Goal: Task Accomplishment & Management: Use online tool/utility

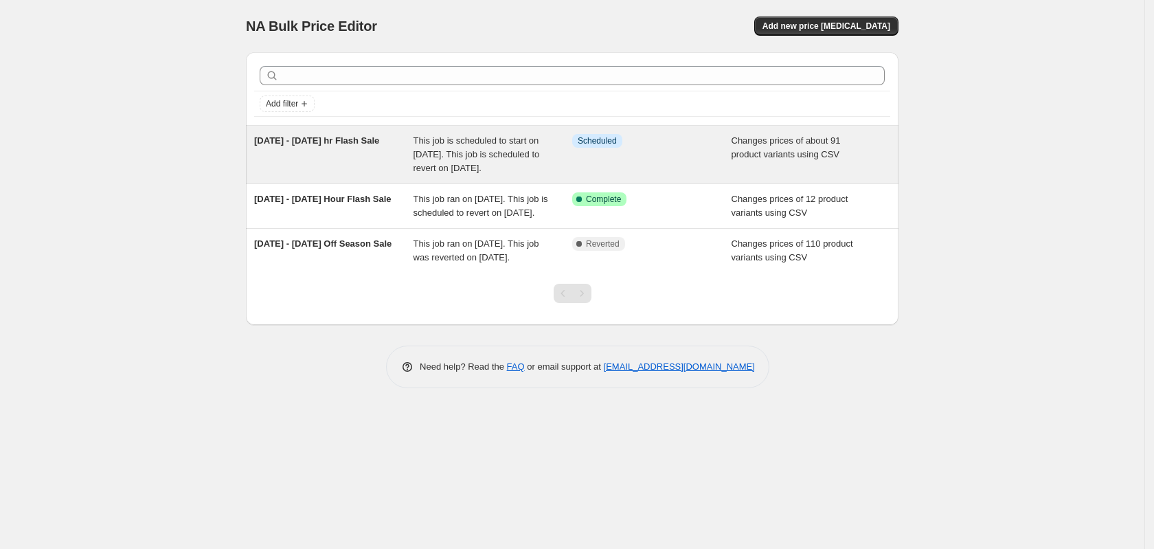
click at [518, 175] on div "This job is scheduled to start on October 15, 2025. This job is scheduled to re…" at bounding box center [492, 154] width 159 height 41
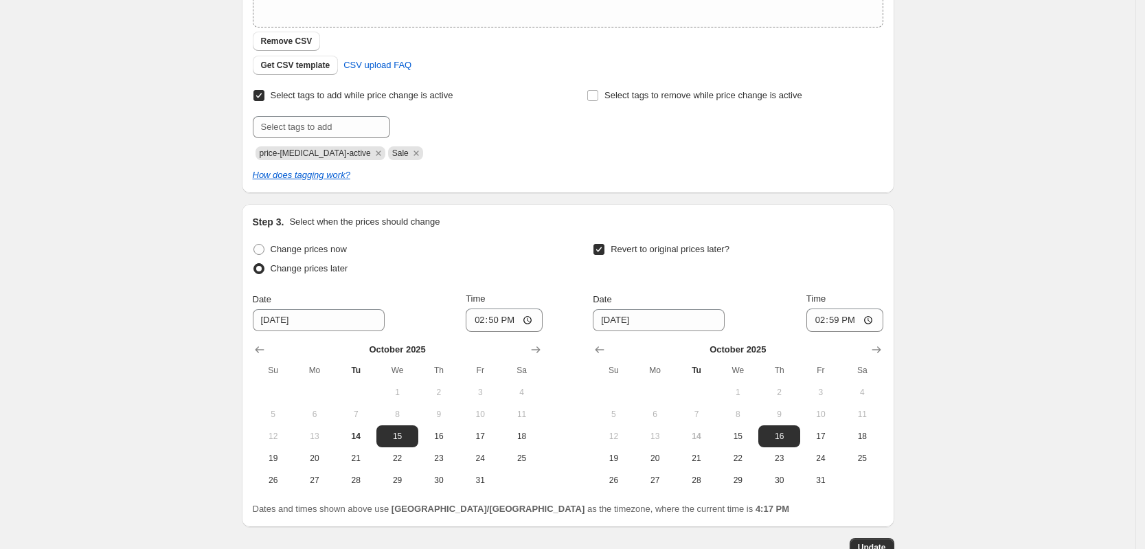
scroll to position [398, 0]
